Goal: Find specific page/section: Find specific page/section

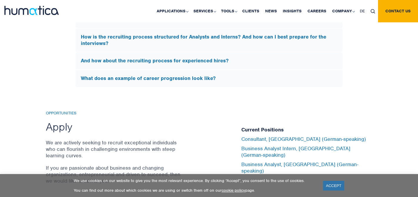
scroll to position [1874, 0]
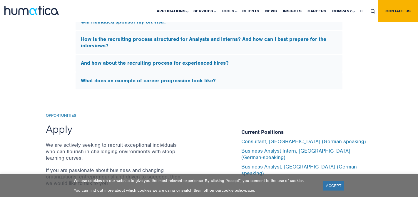
click at [57, 113] on h6 "Opportunities" at bounding box center [114, 115] width 137 height 5
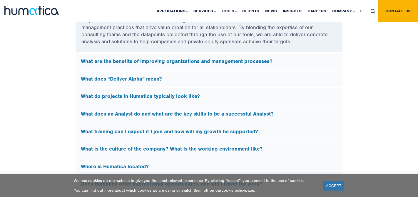
scroll to position [1678, 0]
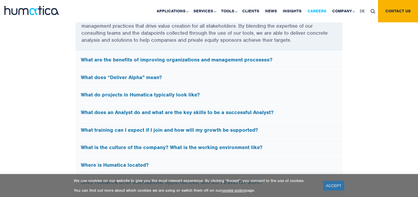
click at [319, 10] on link "Careers" at bounding box center [317, 11] width 25 height 22
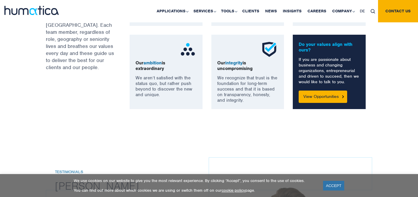
scroll to position [507, 0]
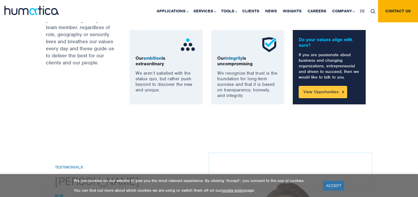
click at [330, 94] on link "View Opportunities" at bounding box center [323, 92] width 49 height 12
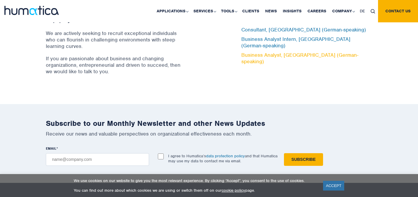
scroll to position [1965, 0]
